Goal: Task Accomplishment & Management: Manage account settings

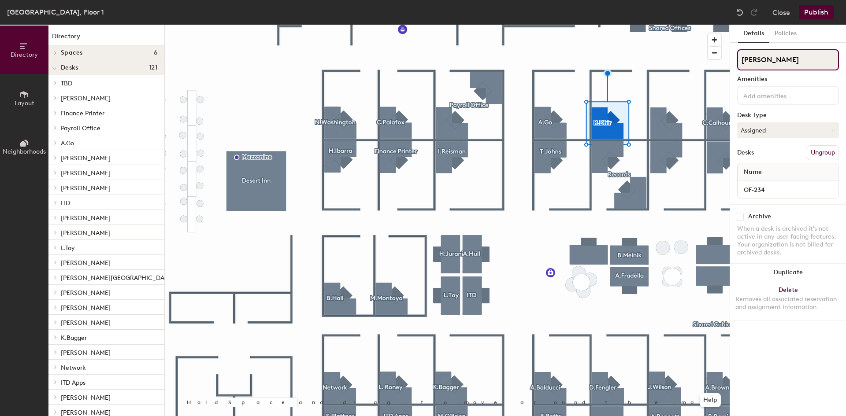
click at [780, 58] on input "[PERSON_NAME]" at bounding box center [788, 59] width 102 height 21
type input "TBD"
click at [809, 14] on button "Publish" at bounding box center [816, 12] width 35 height 14
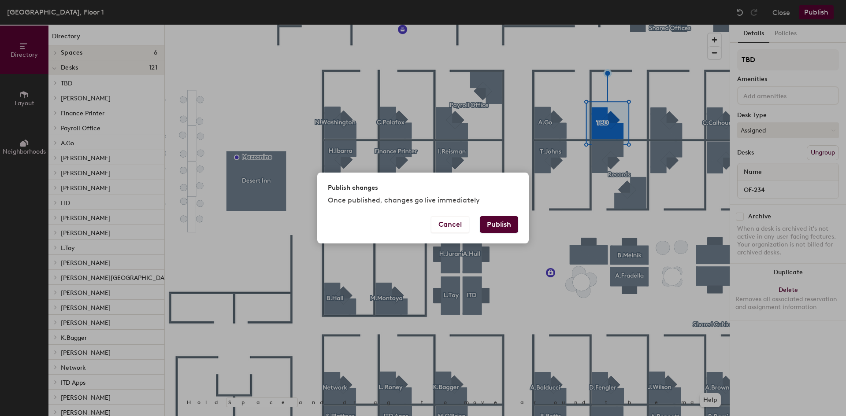
click at [496, 224] on button "Publish" at bounding box center [499, 224] width 38 height 17
